Goal: Navigation & Orientation: Find specific page/section

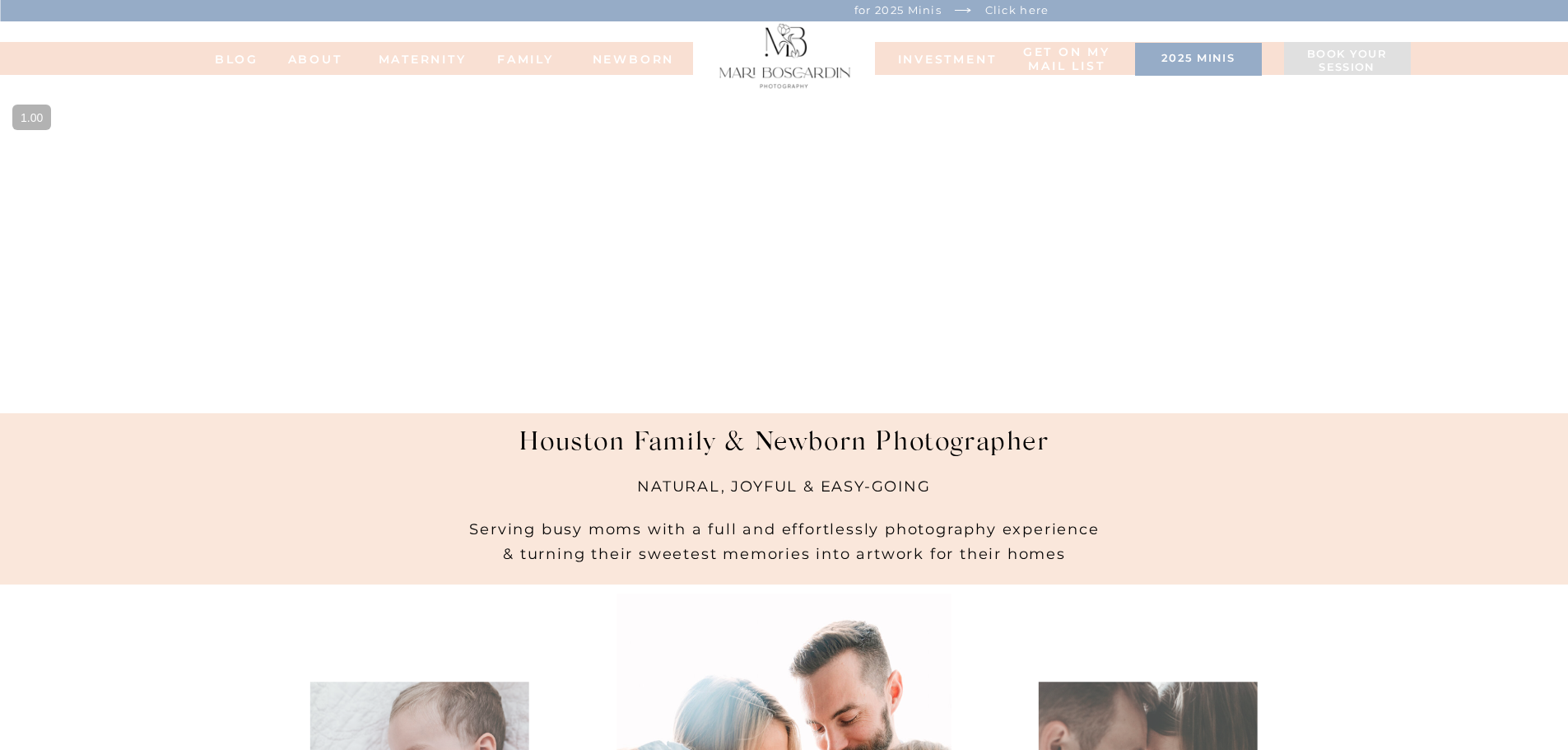
click at [519, 59] on nav "FAMILy" at bounding box center [525, 58] width 66 height 11
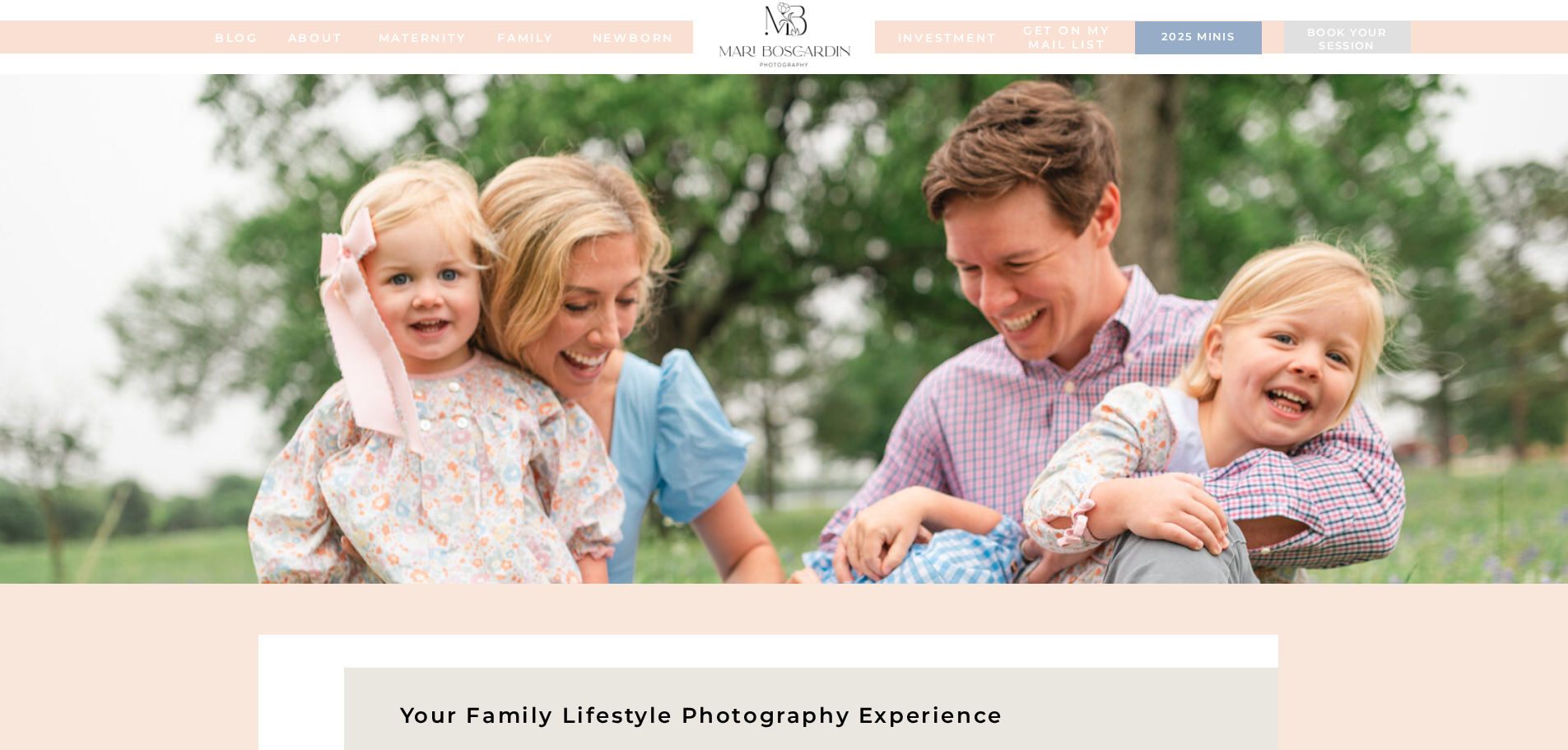
click at [931, 45] on div at bounding box center [782, 36] width 1867 height 32
click at [938, 42] on nav "INVESTMENT" at bounding box center [939, 37] width 83 height 11
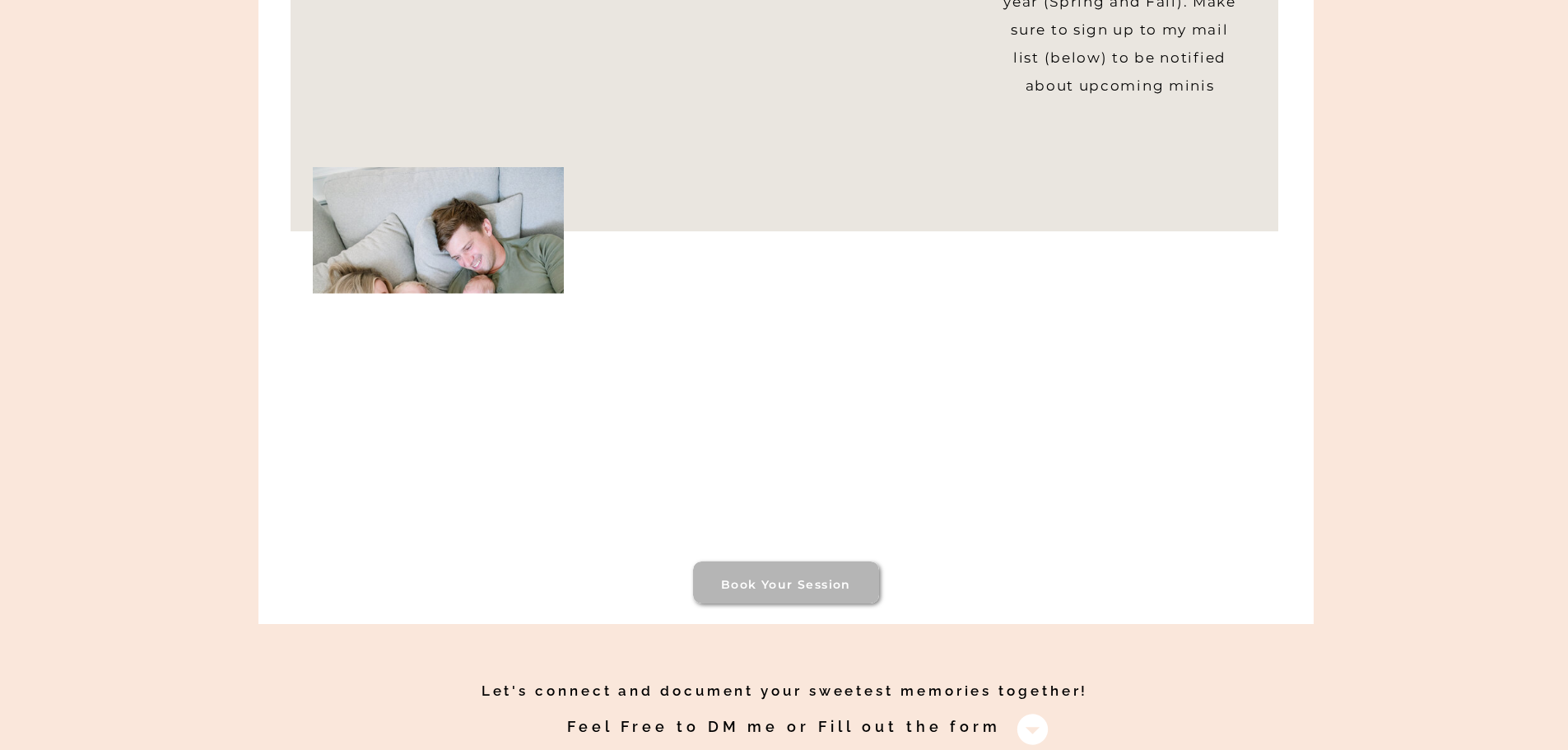
scroll to position [1070, 0]
